Goal: Find specific fact: Find specific fact

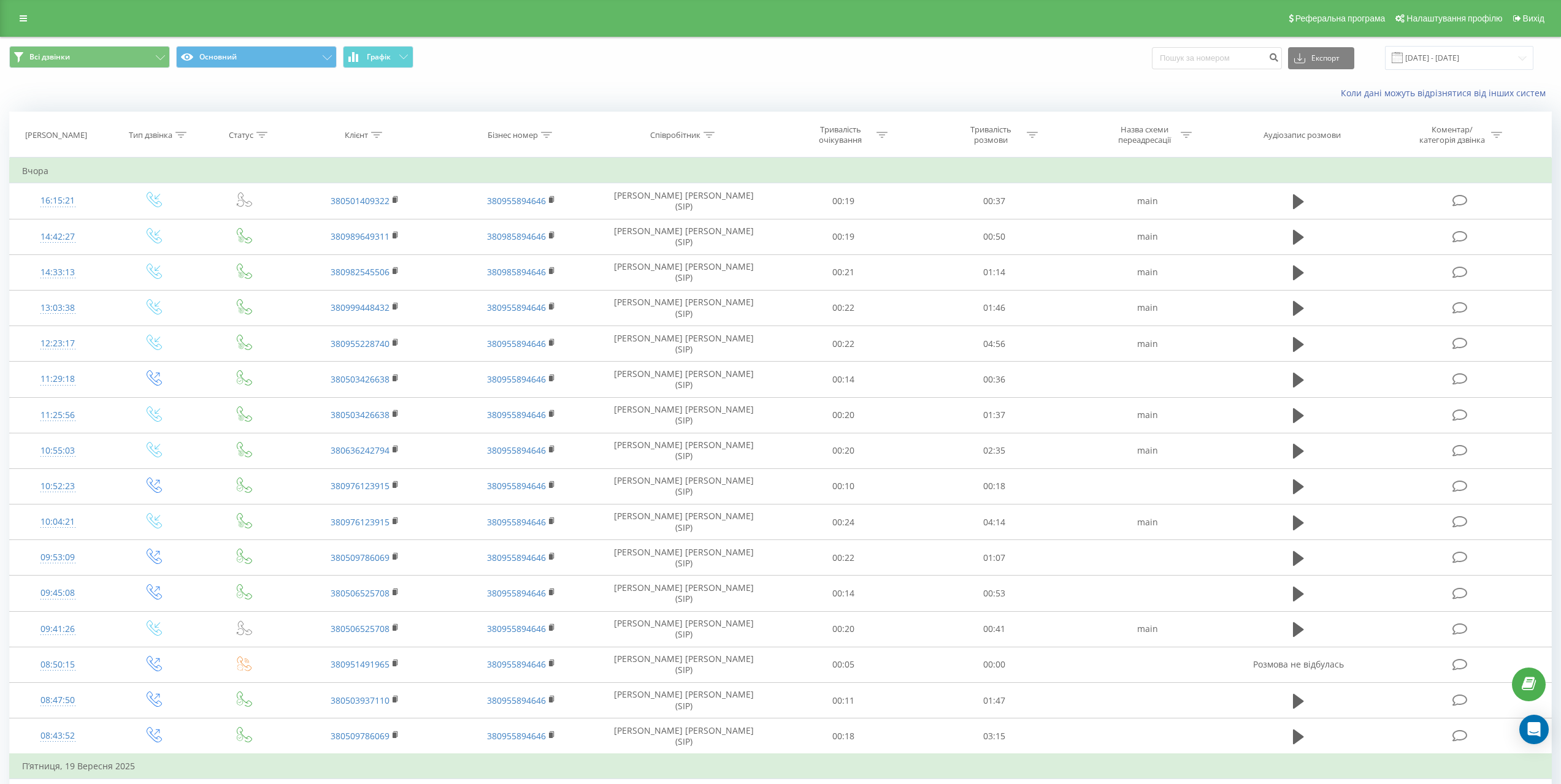
click at [25, 8] on div "Реферальна програма Налаштування профілю Вихід" at bounding box center [780, 18] width 1561 height 37
click at [22, 14] on icon at bounding box center [23, 18] width 7 height 8
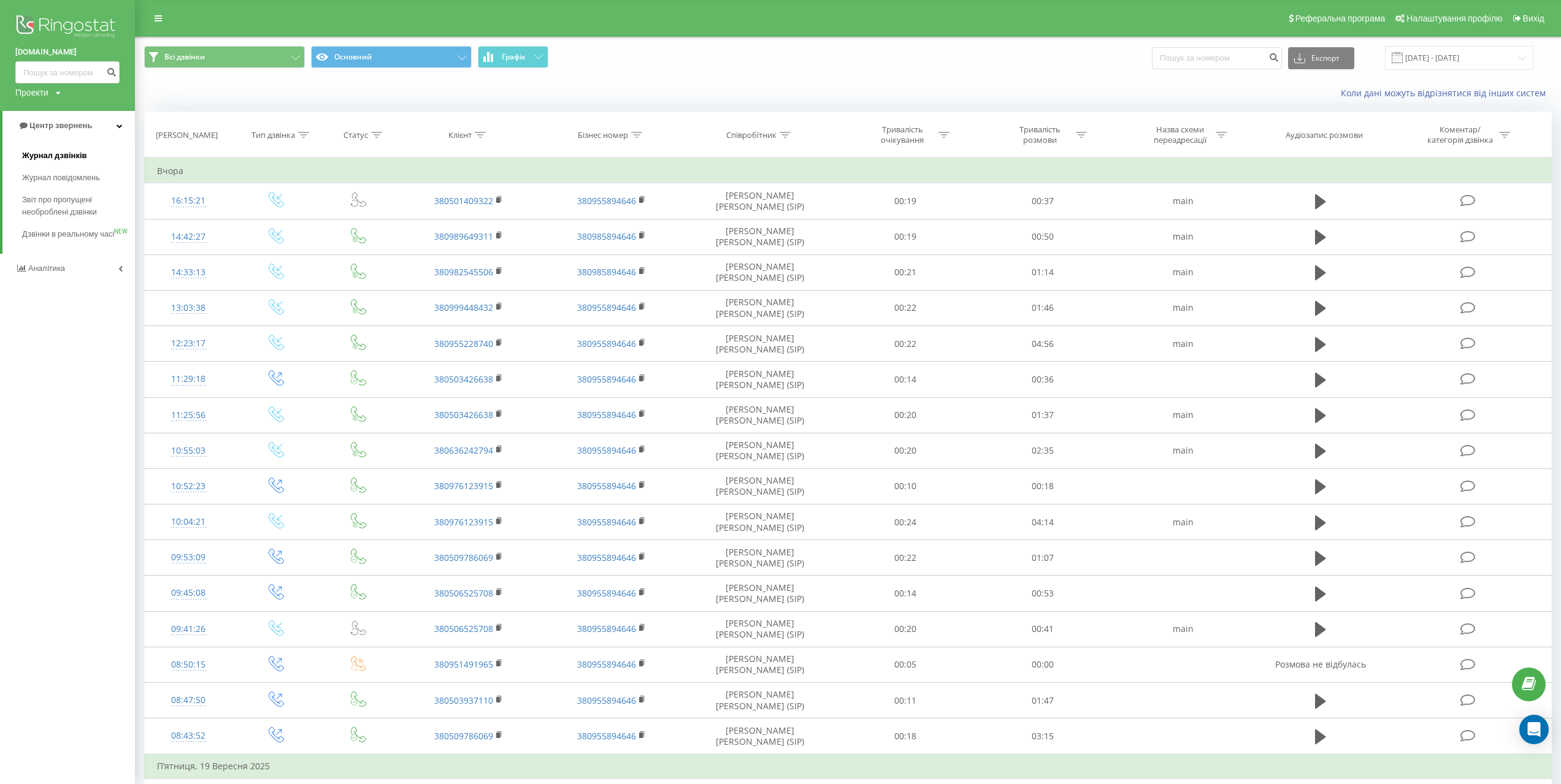
click at [55, 154] on span "Журнал дзвінків" at bounding box center [55, 155] width 65 height 12
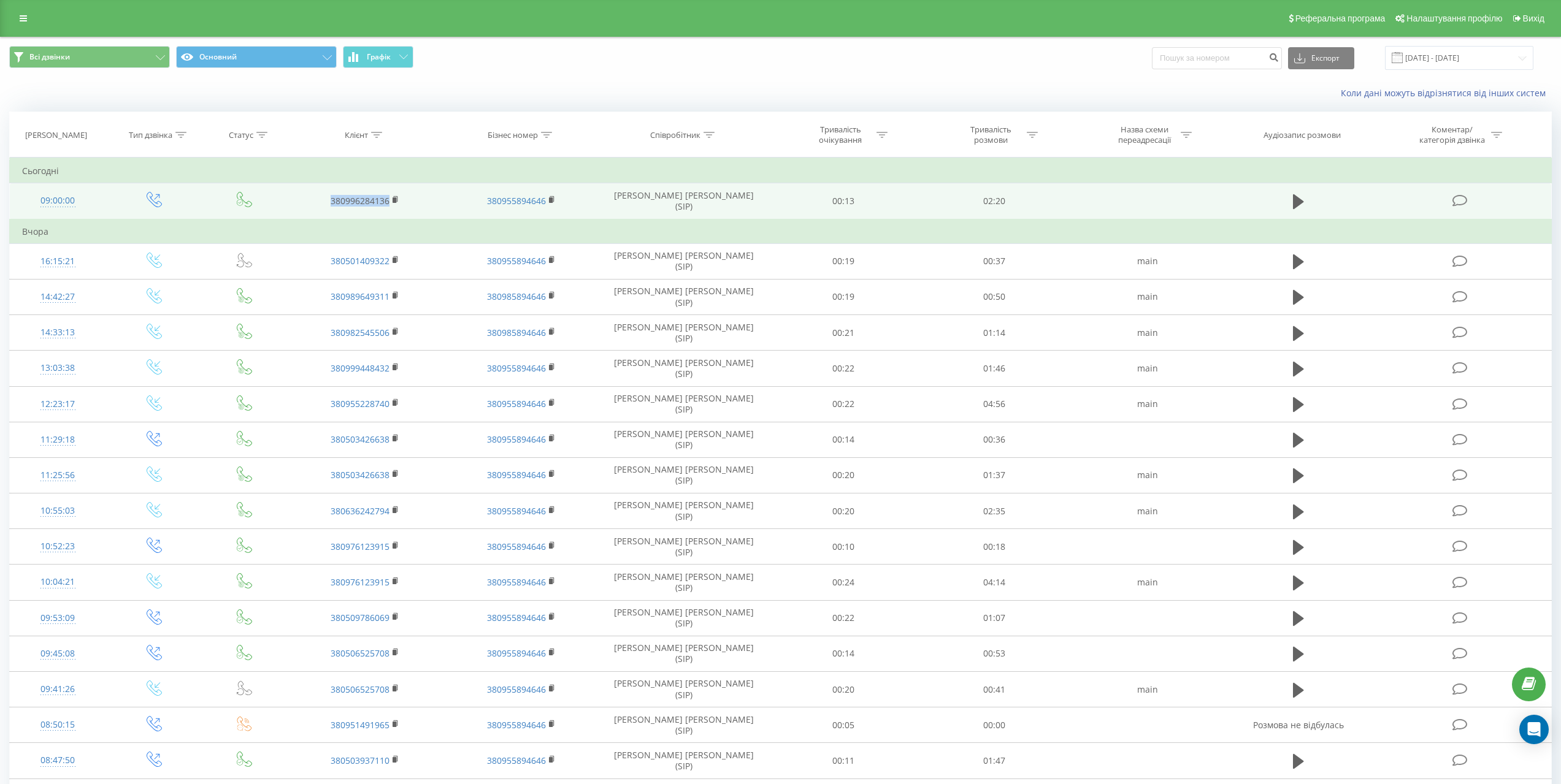
drag, startPoint x: 316, startPoint y: 200, endPoint x: 388, endPoint y: 203, distance: 72.1
click at [388, 203] on td "380996284136" at bounding box center [364, 202] width 156 height 36
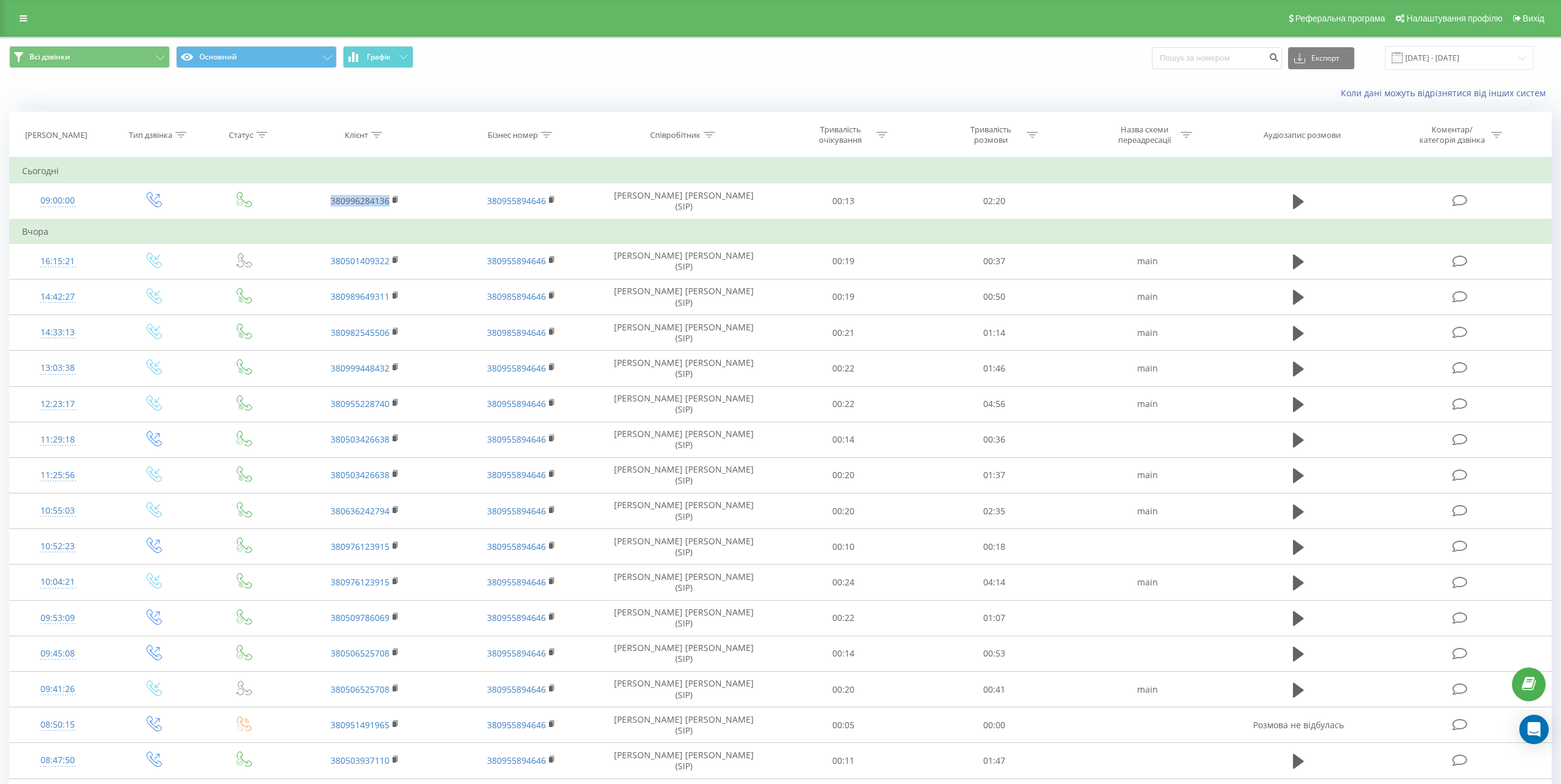
copy link "380996284136"
